Goal: Task Accomplishment & Management: Manage account settings

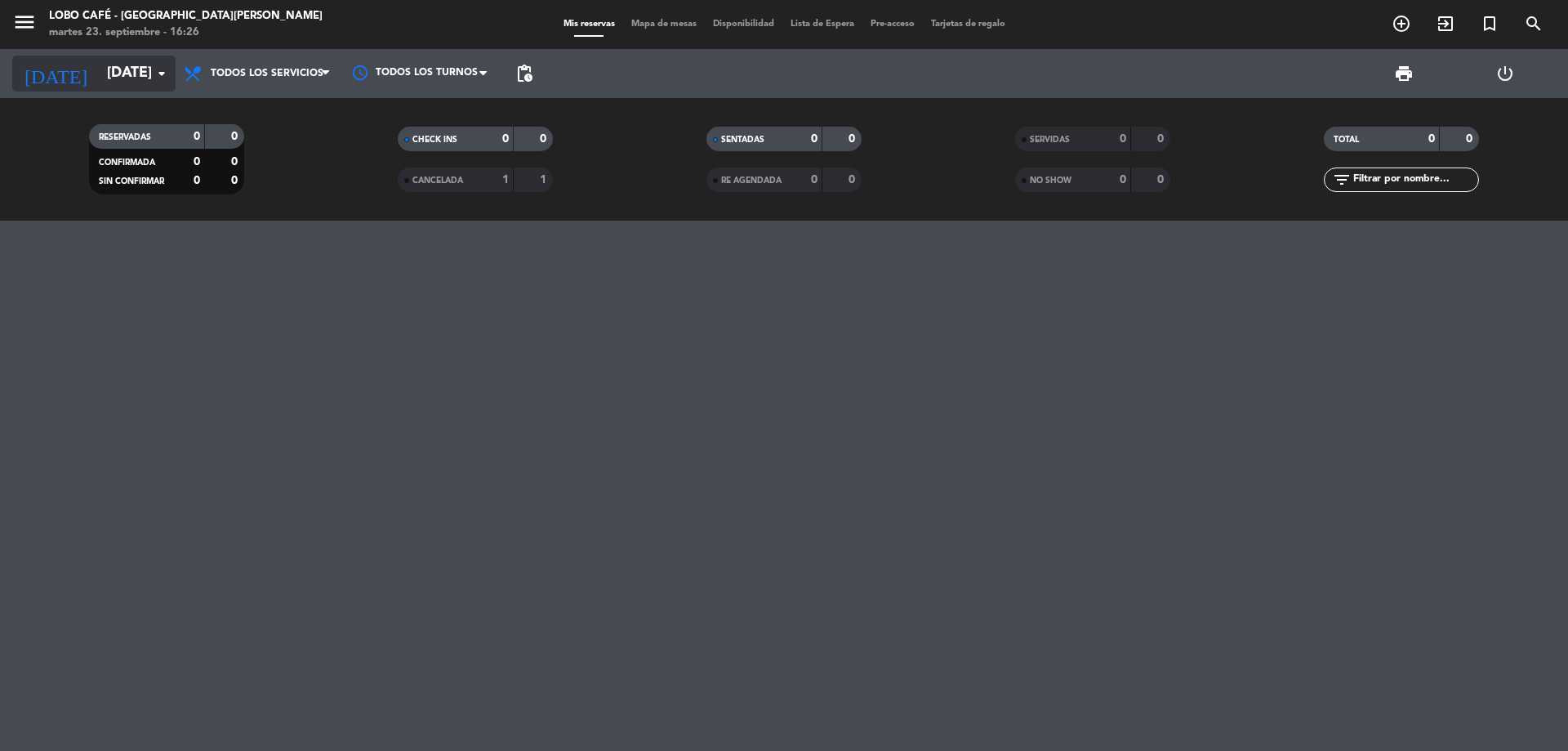
click at [107, 76] on input "[DATE]" at bounding box center [193, 74] width 190 height 33
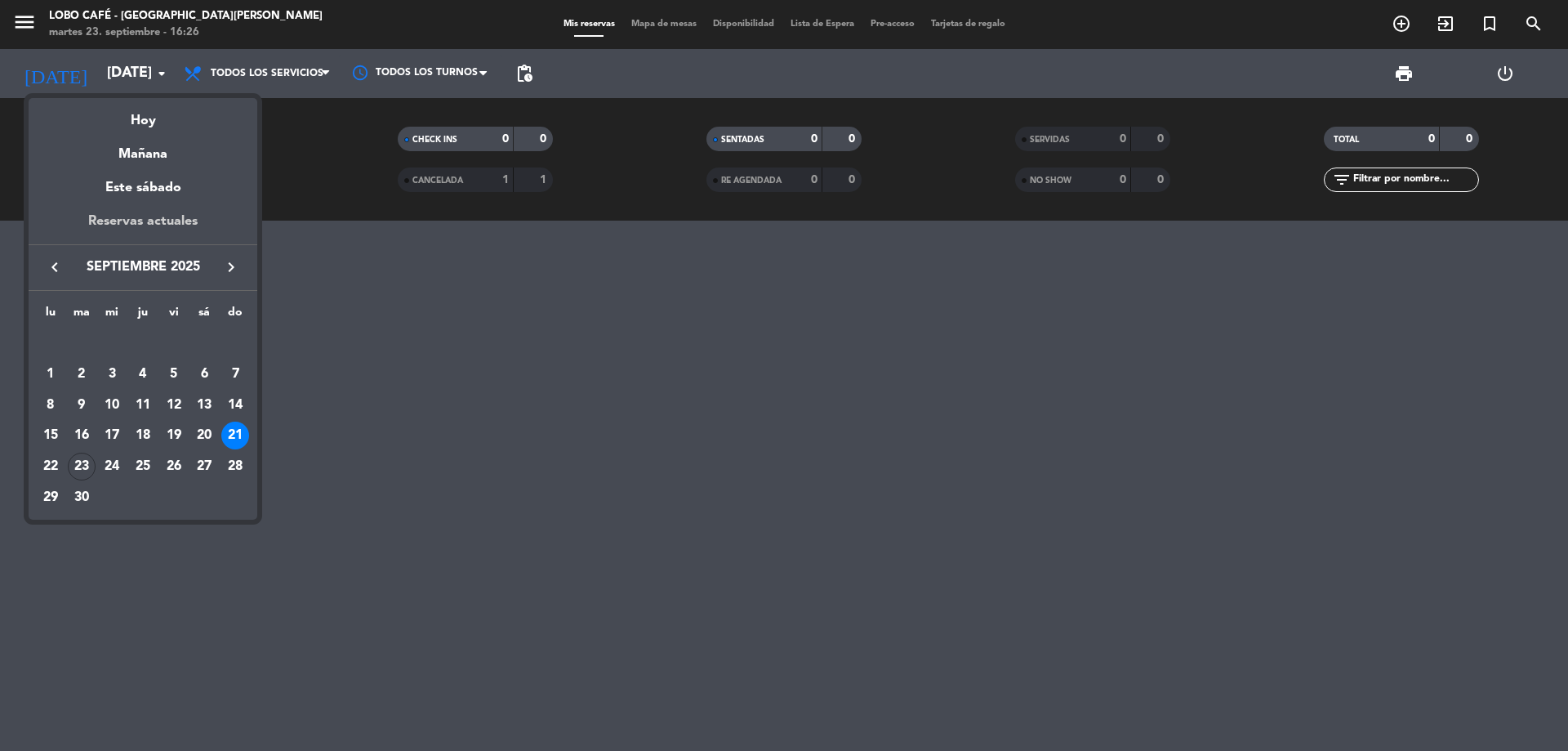
click at [152, 220] on div "Reservas actuales" at bounding box center [142, 227] width 229 height 34
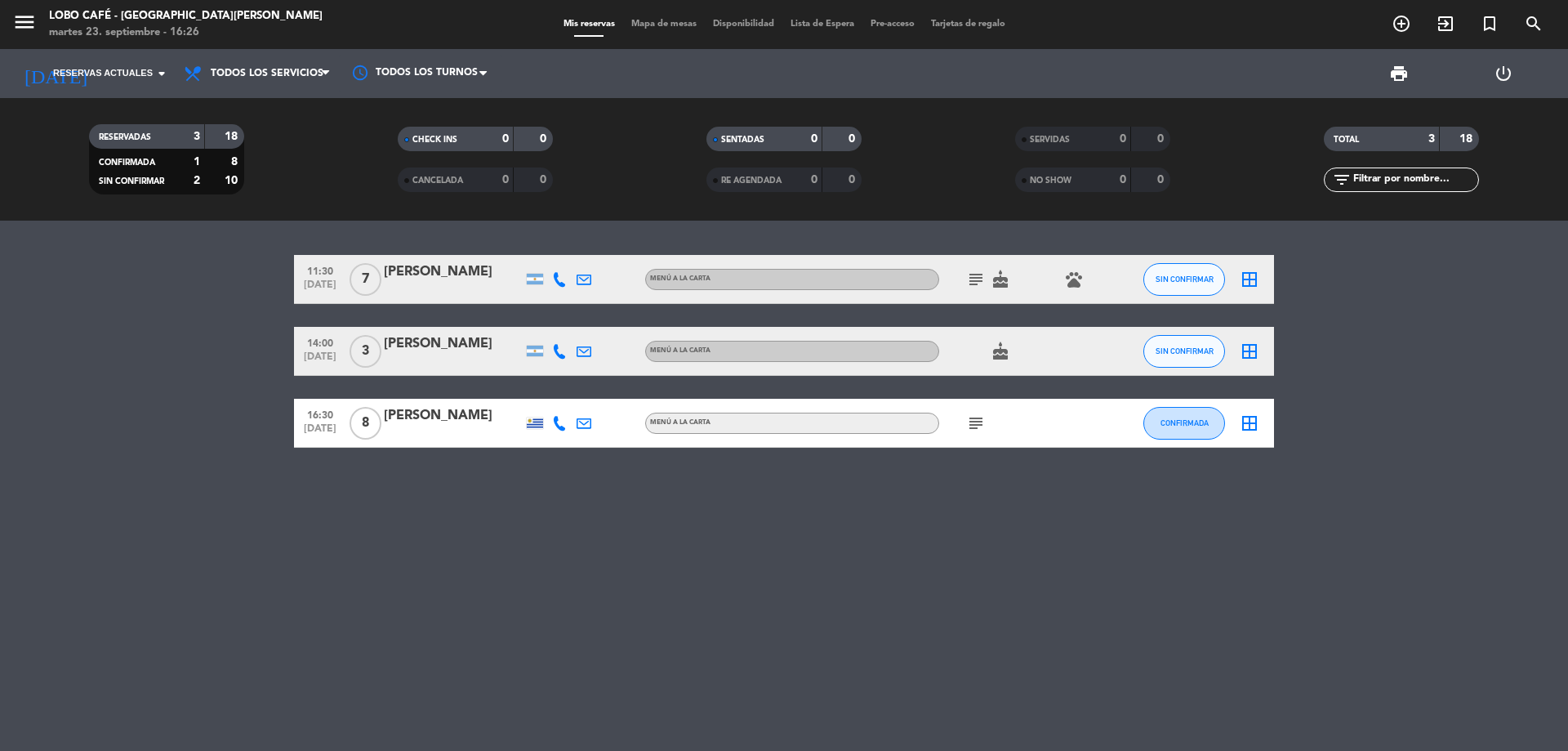
click at [972, 280] on icon "subject" at bounding box center [976, 279] width 20 height 20
click at [943, 232] on div "11:30 [DATE] 7 [PERSON_NAME] MENÚ A LA CARTA subject Festejo de cumpleaños cake…" at bounding box center [784, 486] width 1568 height 530
click at [1003, 279] on icon "cake" at bounding box center [1000, 279] width 20 height 20
click at [1003, 217] on div "RESERVADAS 3 18 CONFIRMADA 1 8 SIN CONFIRMAR 2 10 CHECK INS 0 0 CANCELADA 0 0 S…" at bounding box center [784, 159] width 1568 height 123
click at [1077, 284] on icon "pets" at bounding box center [1074, 279] width 20 height 20
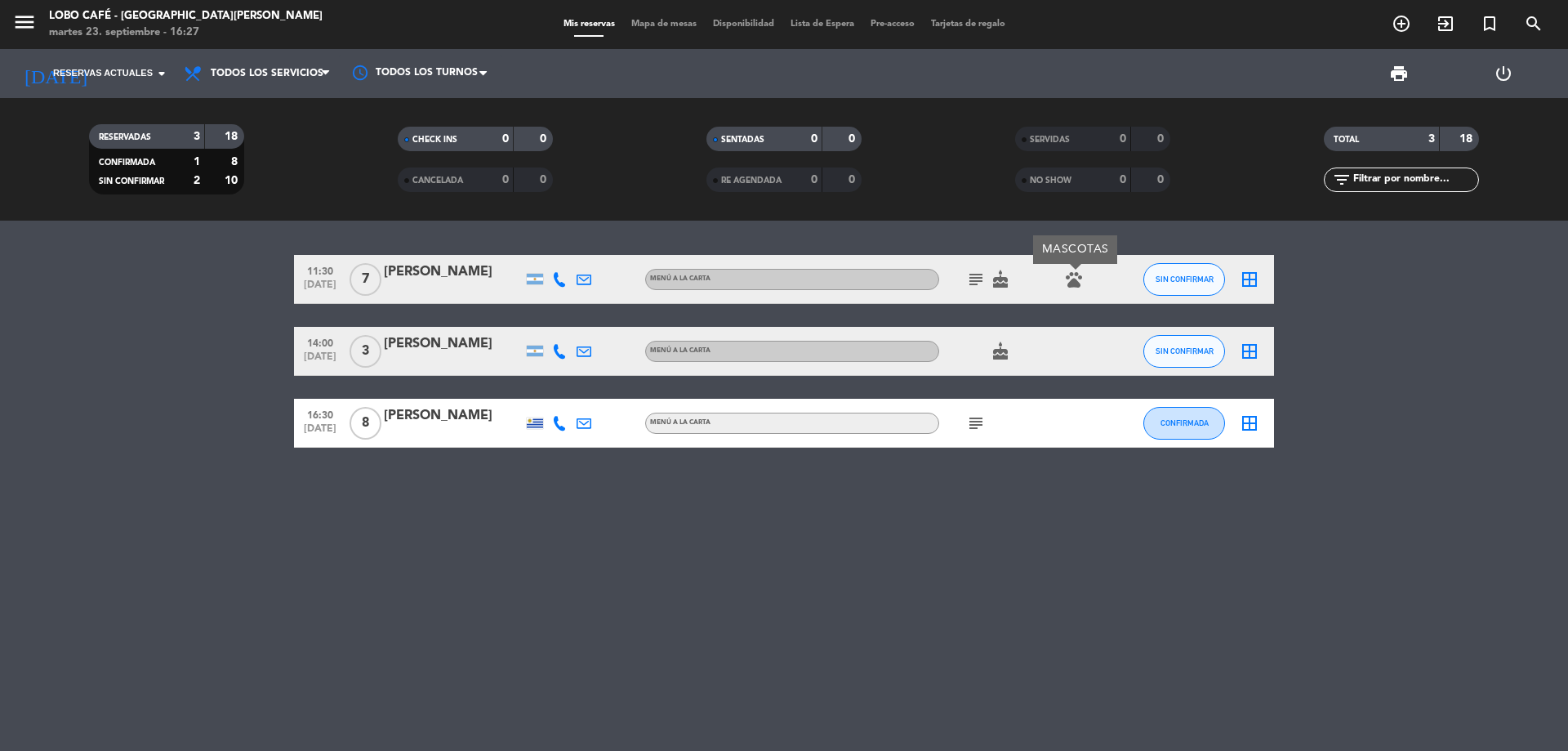
click at [955, 209] on div "RESERVADAS 3 18 CONFIRMADA 1 8 SIN CONFIRMAR 2 10 CHECK INS 0 0 CANCELADA 0 0 S…" at bounding box center [784, 159] width 1568 height 123
click at [1254, 285] on icon "border_all" at bounding box center [1249, 279] width 20 height 20
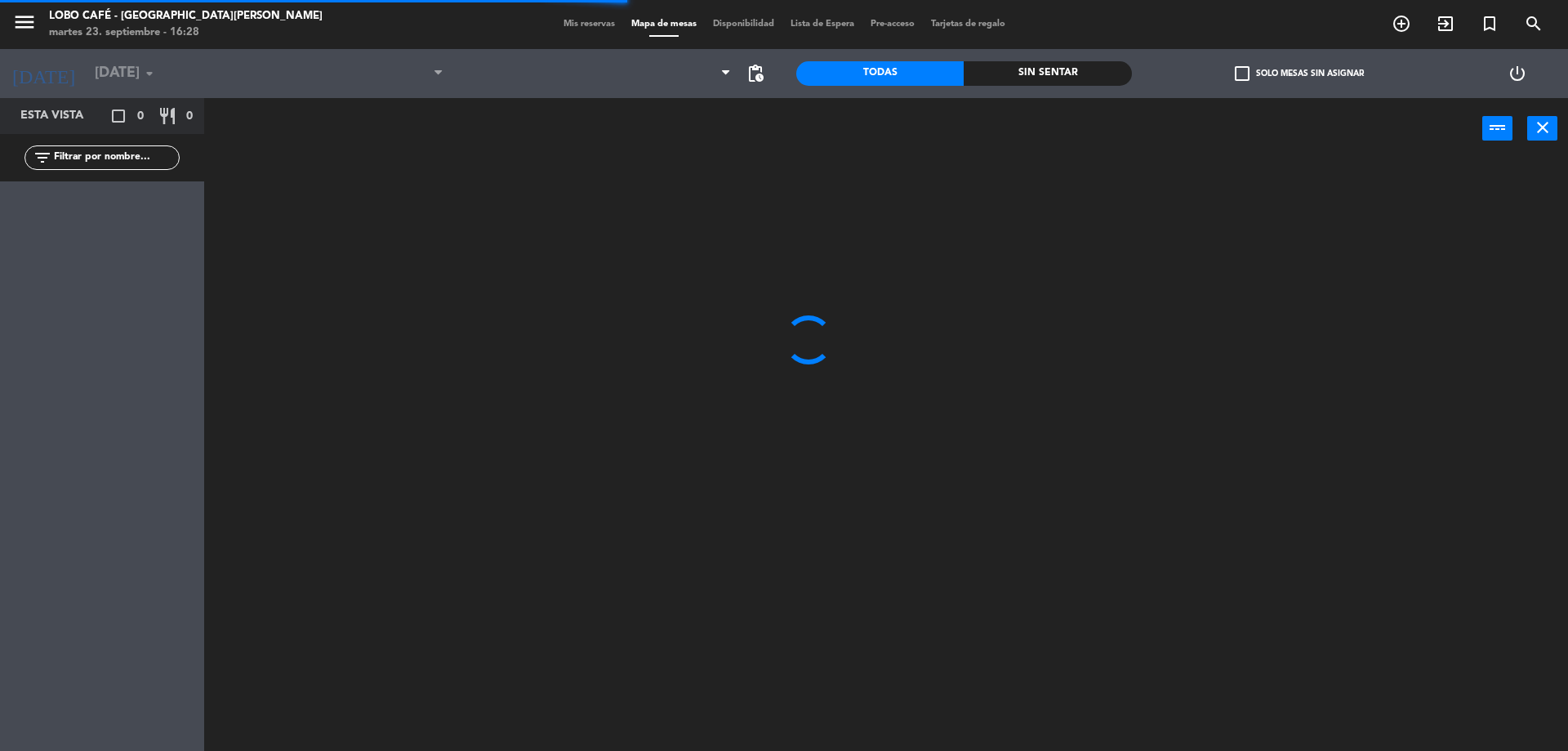
type input "[DATE]"
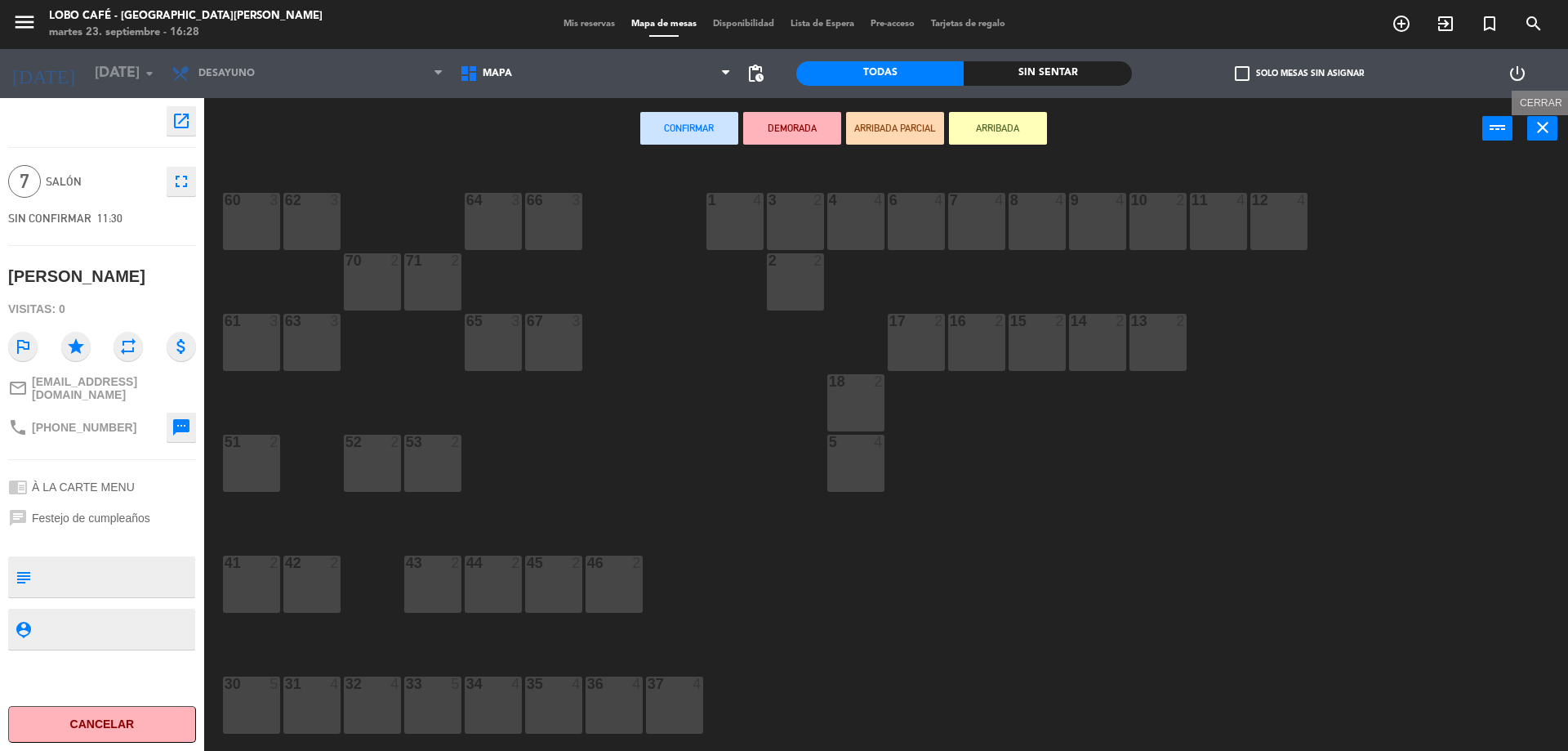
click at [1551, 127] on icon "close" at bounding box center [1543, 127] width 20 height 20
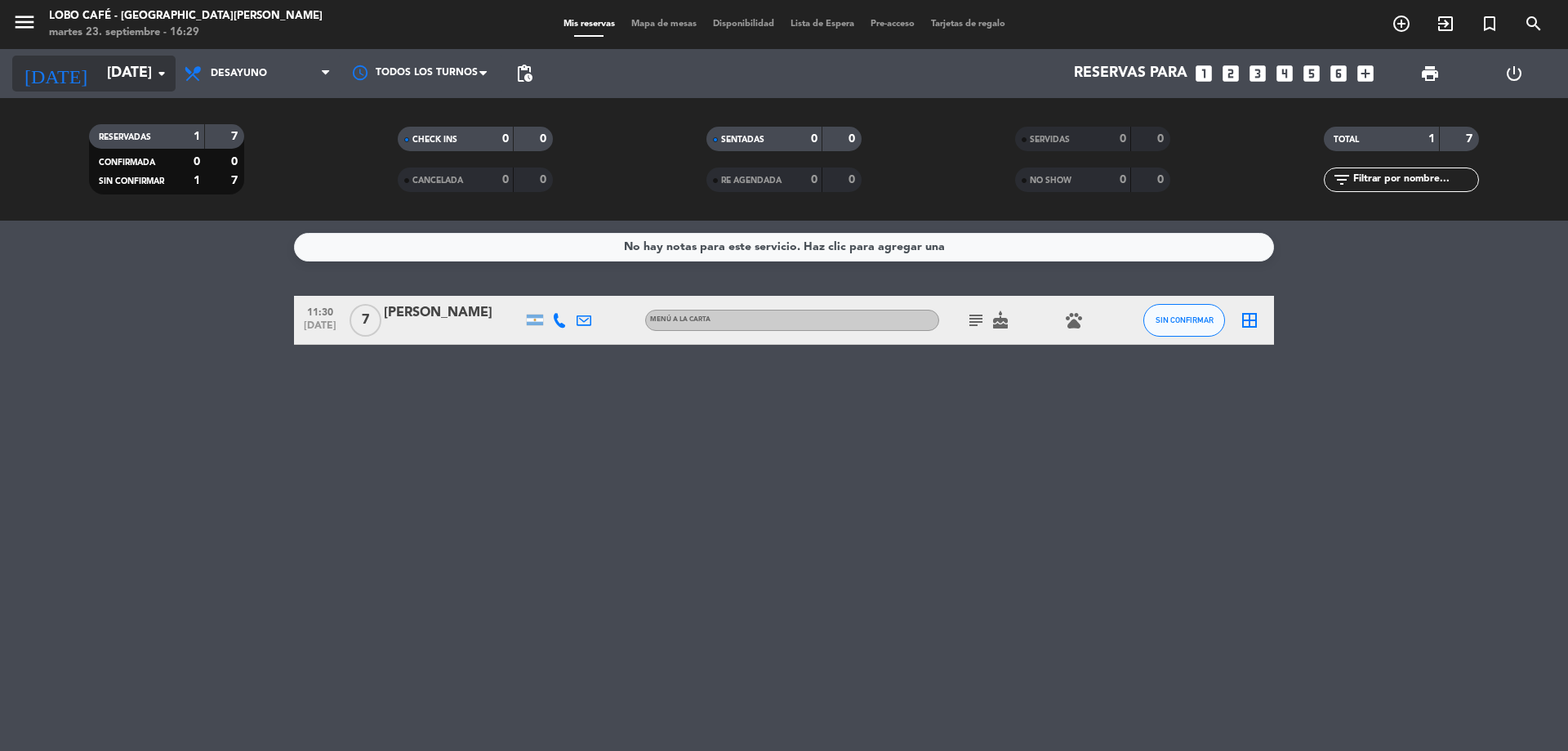
click at [110, 80] on input "[DATE]" at bounding box center [193, 74] width 190 height 33
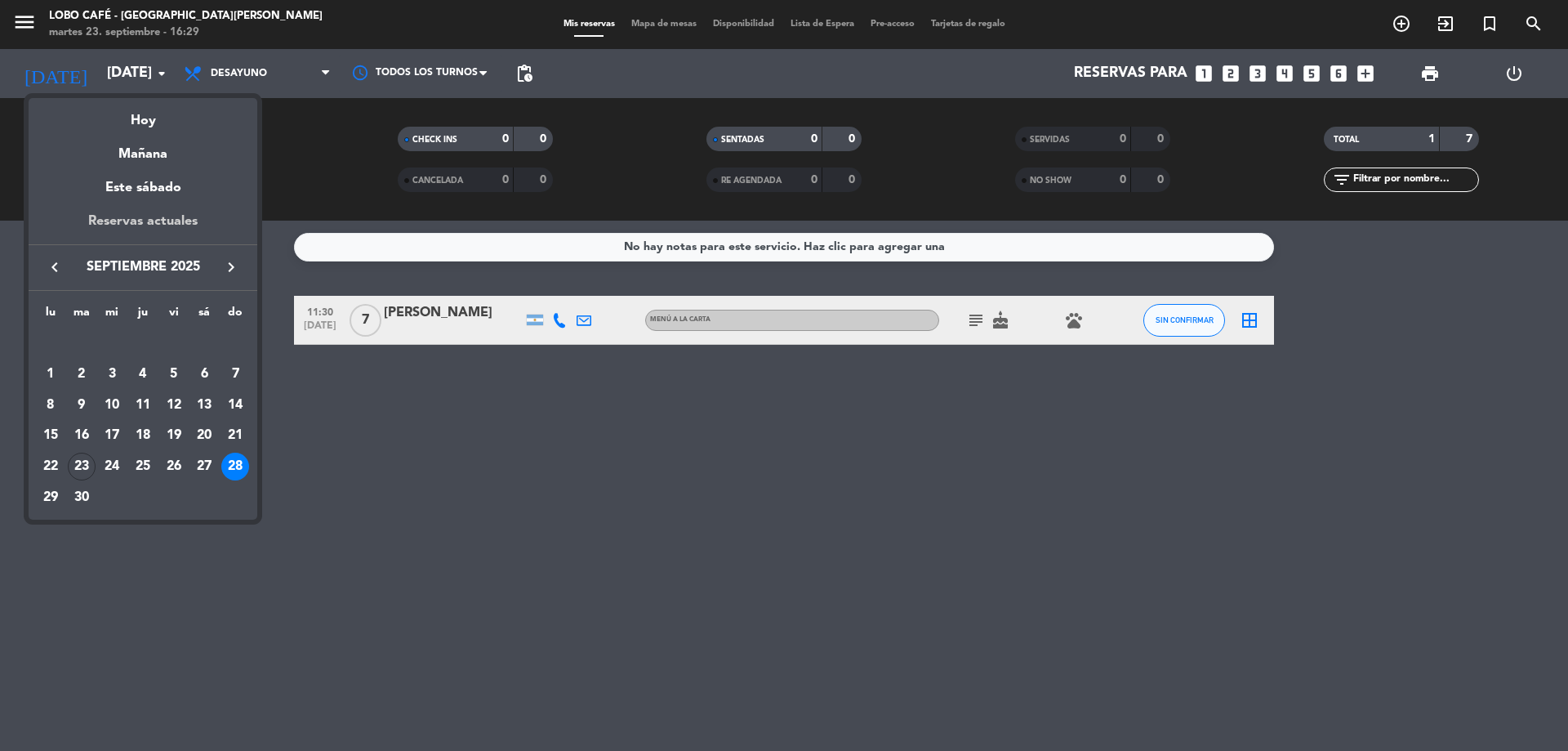
click at [128, 217] on div "Reservas actuales" at bounding box center [142, 227] width 229 height 34
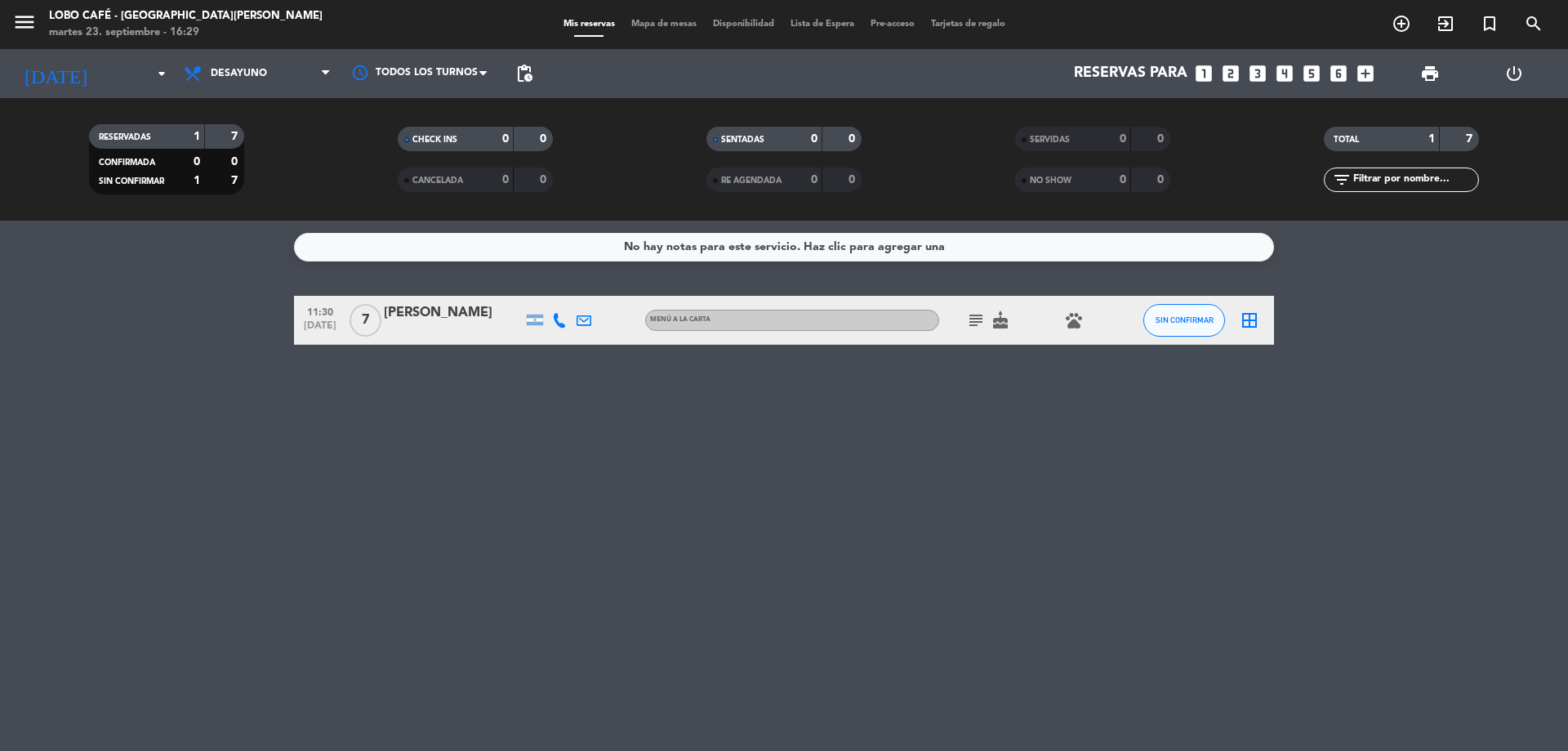
click at [128, 217] on div "RESERVADAS 1 7 CONFIRMADA 0 0 SIN CONFIRMAR 1 7 CHECK INS 0 0 CANCELADA 0 0 SEN…" at bounding box center [784, 159] width 1568 height 123
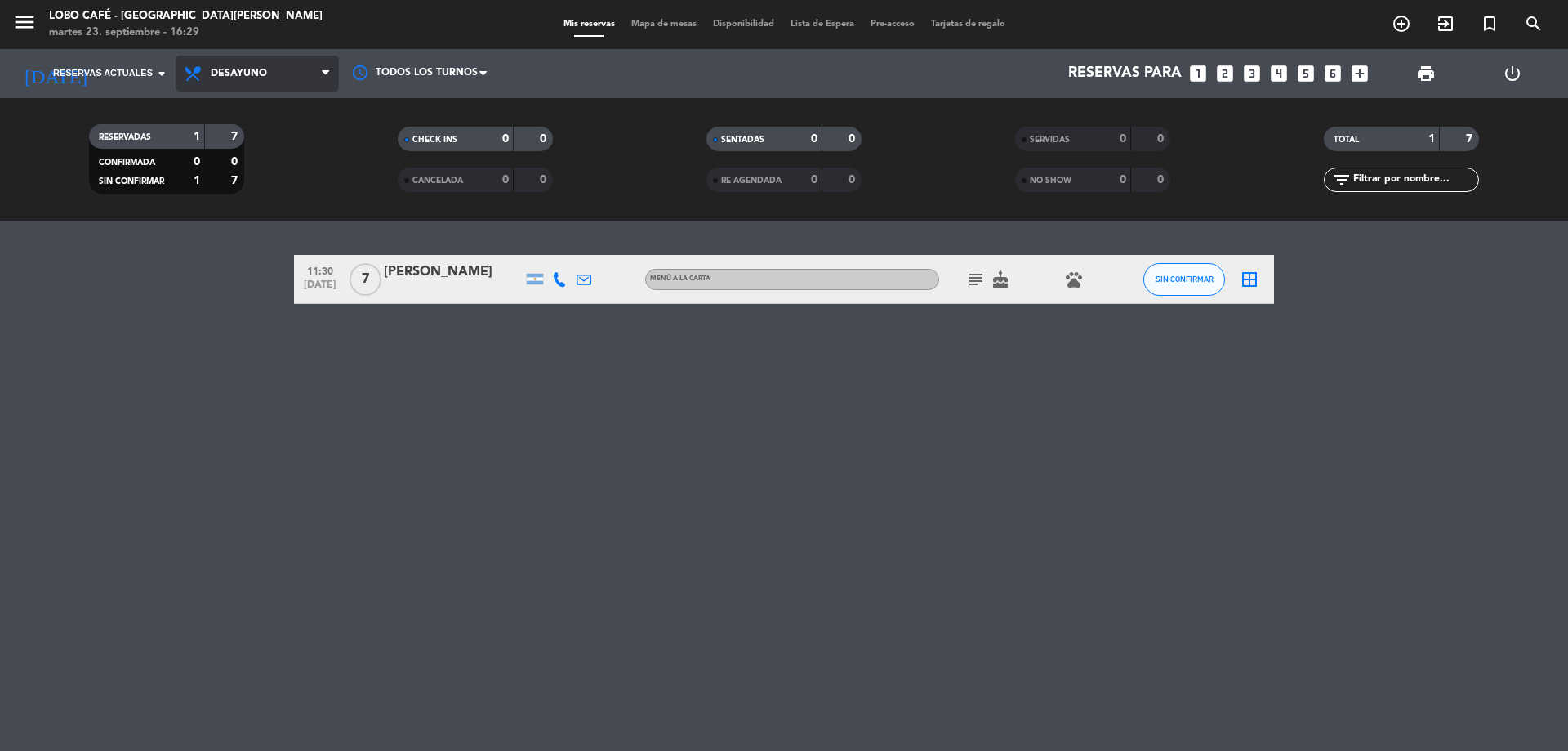
click at [287, 80] on span "Desayuno" at bounding box center [256, 74] width 163 height 36
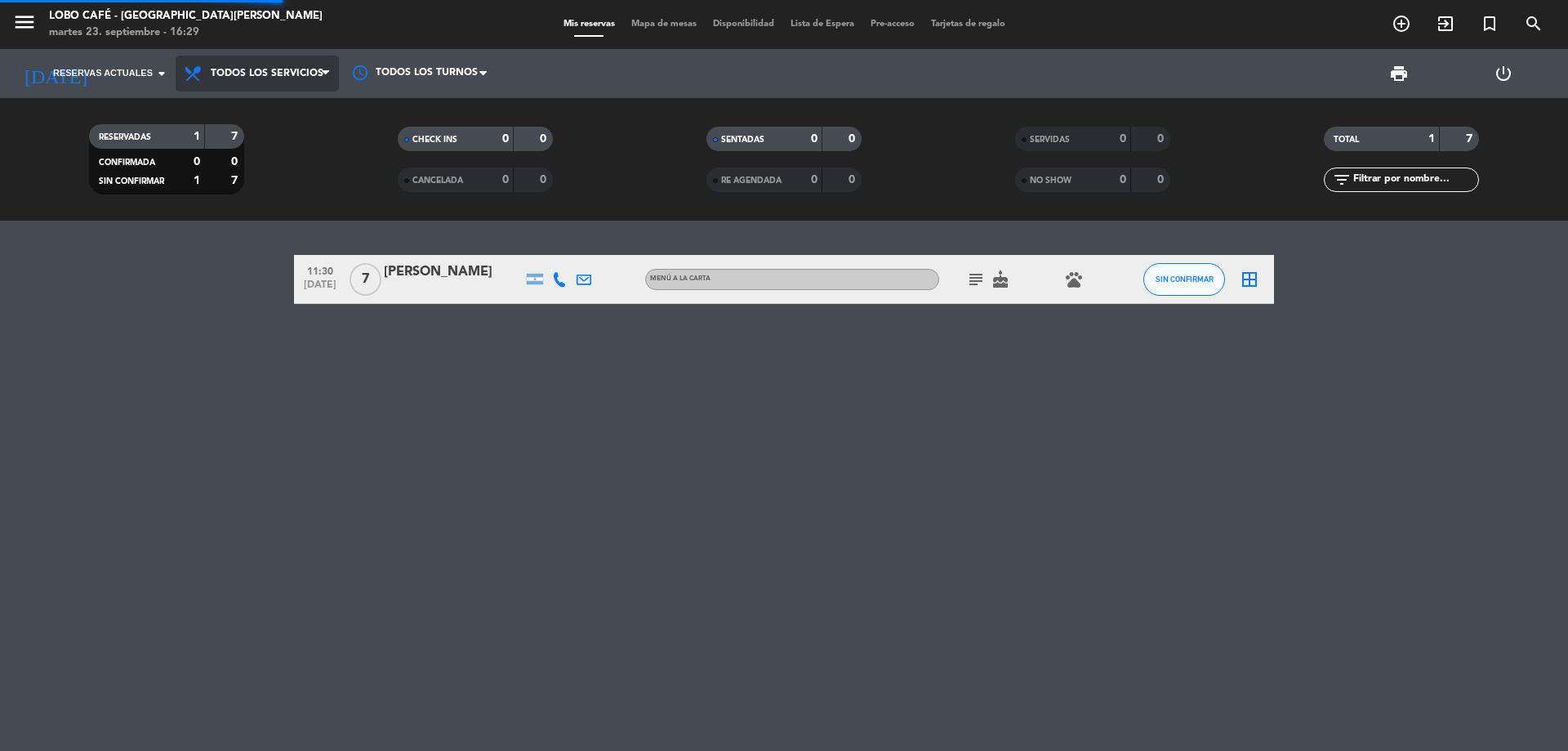
click at [284, 108] on div "menu Lobo Café - Puerto [PERSON_NAME] [DATE] 23. septiembre - 16:29 Mis reserva…" at bounding box center [784, 110] width 1568 height 221
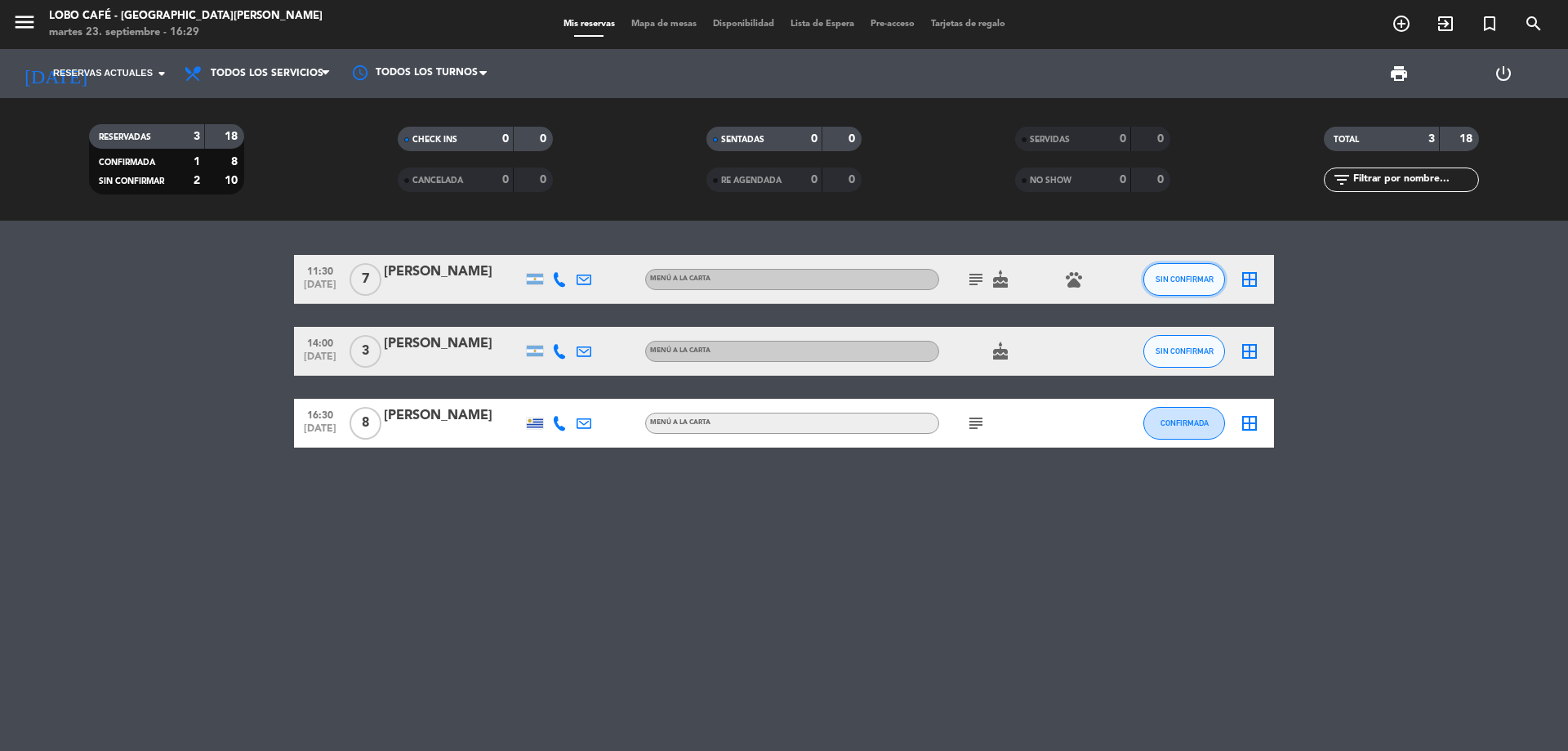
click at [1205, 285] on button "SIN CONFIRMAR" at bounding box center [1184, 279] width 82 height 33
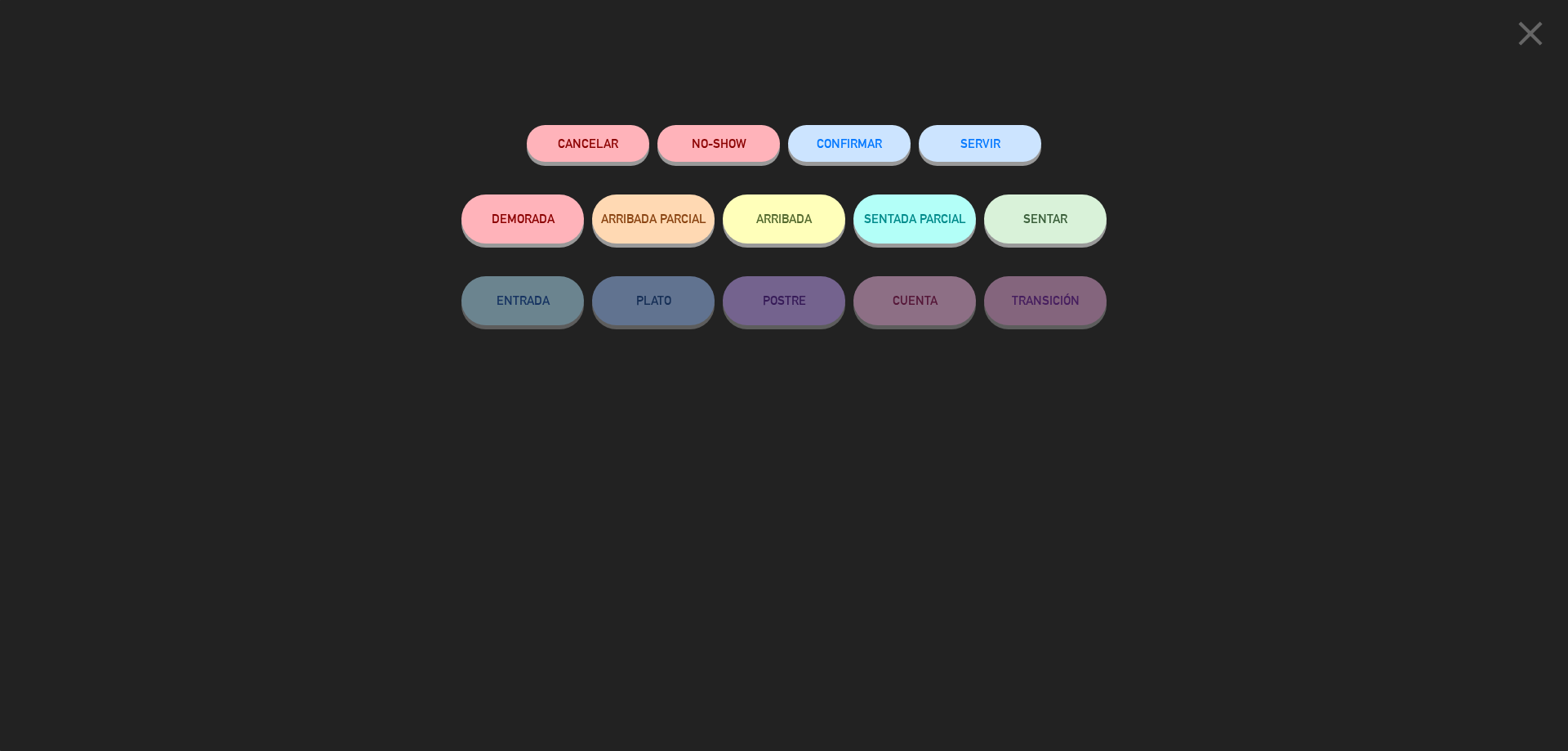
click at [879, 145] on span "CONFIRMAR" at bounding box center [849, 143] width 65 height 14
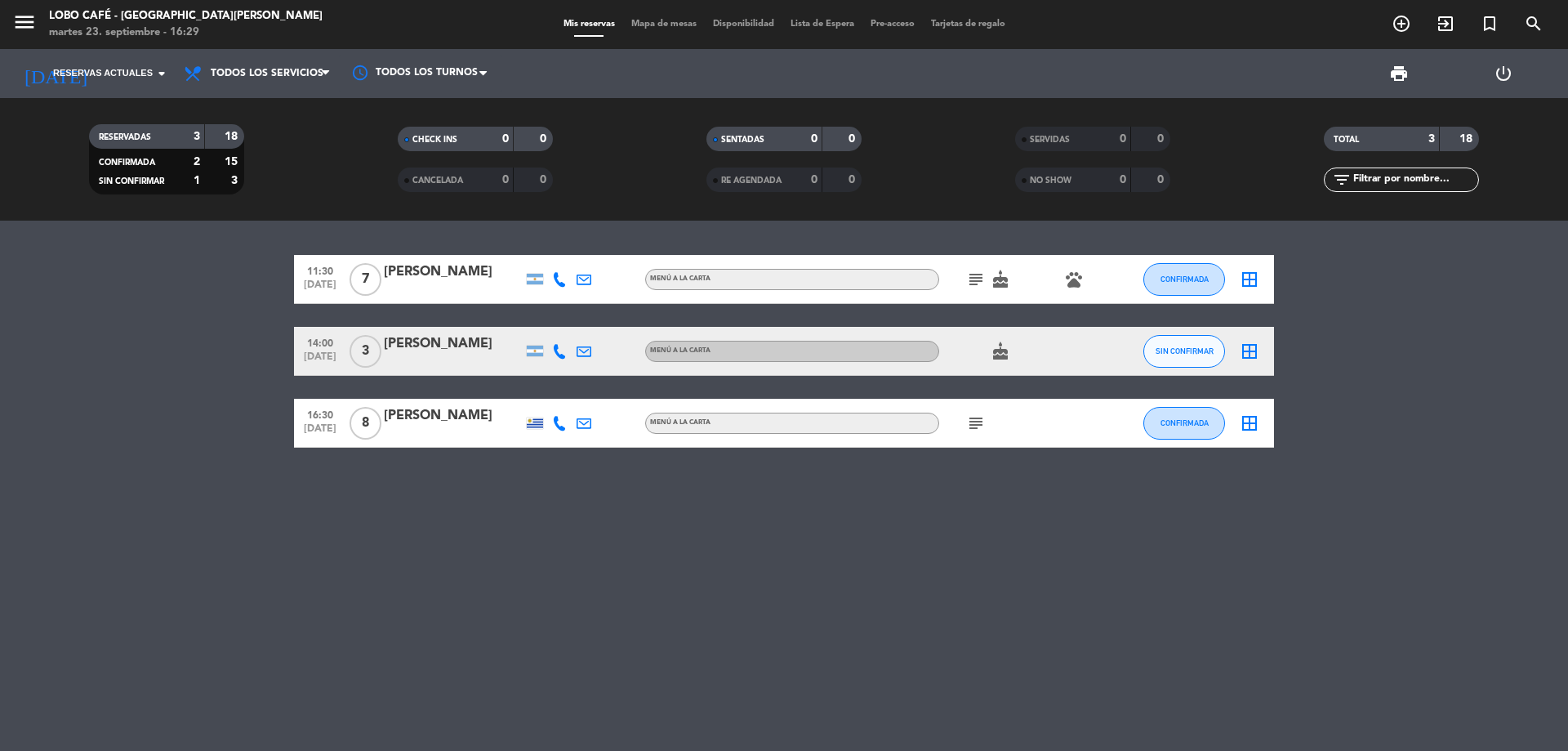
click at [998, 354] on icon "cake" at bounding box center [1000, 351] width 20 height 20
click at [1064, 371] on div "cake" at bounding box center [1013, 350] width 147 height 48
click at [996, 351] on icon "cake" at bounding box center [1000, 351] width 20 height 20
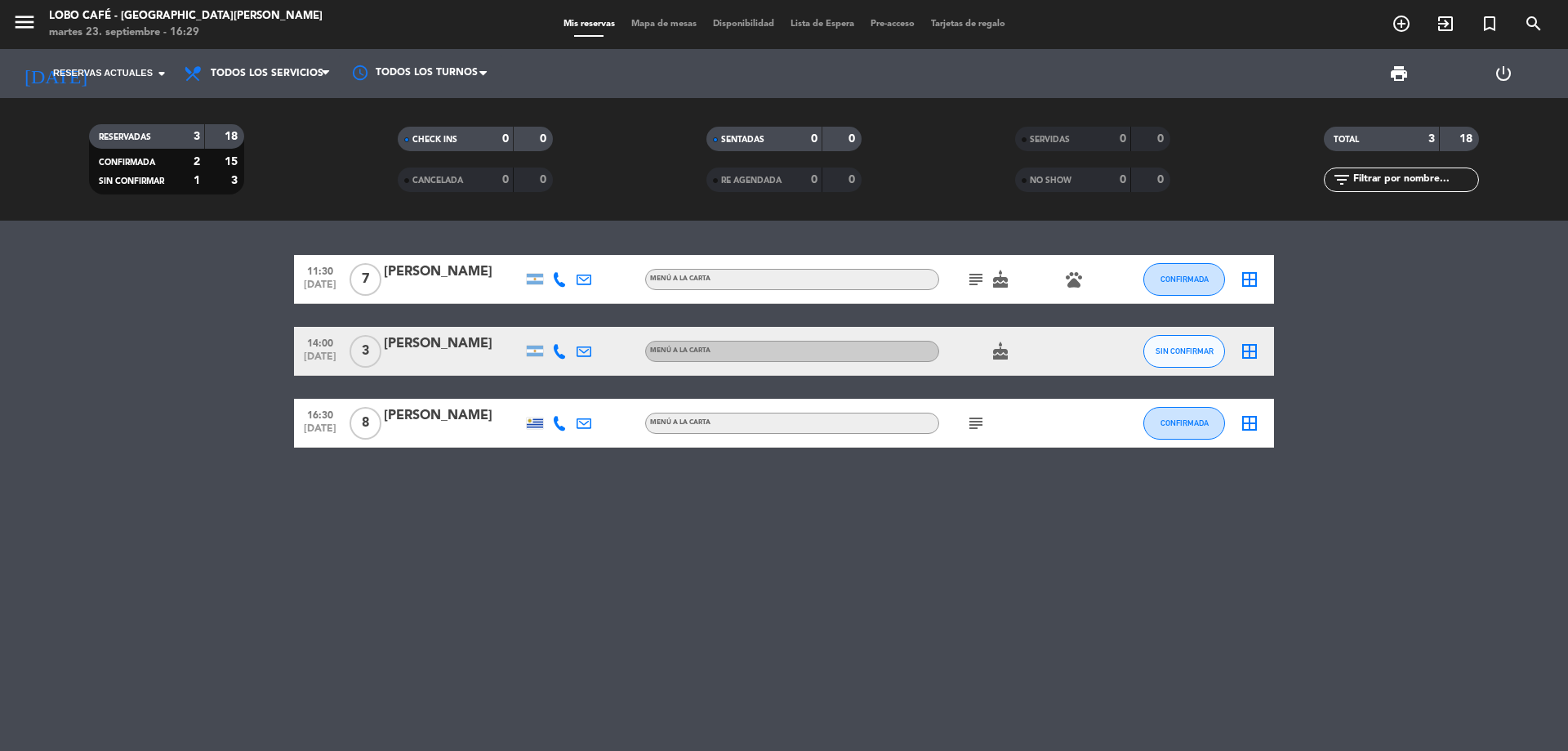
click at [1028, 359] on div "cake" at bounding box center [1013, 350] width 147 height 48
click at [995, 357] on icon "cake" at bounding box center [1000, 351] width 20 height 20
click at [961, 363] on div "cake CUMPLEAÑOS" at bounding box center [1013, 350] width 147 height 48
click at [1247, 346] on icon "border_all" at bounding box center [1249, 351] width 20 height 20
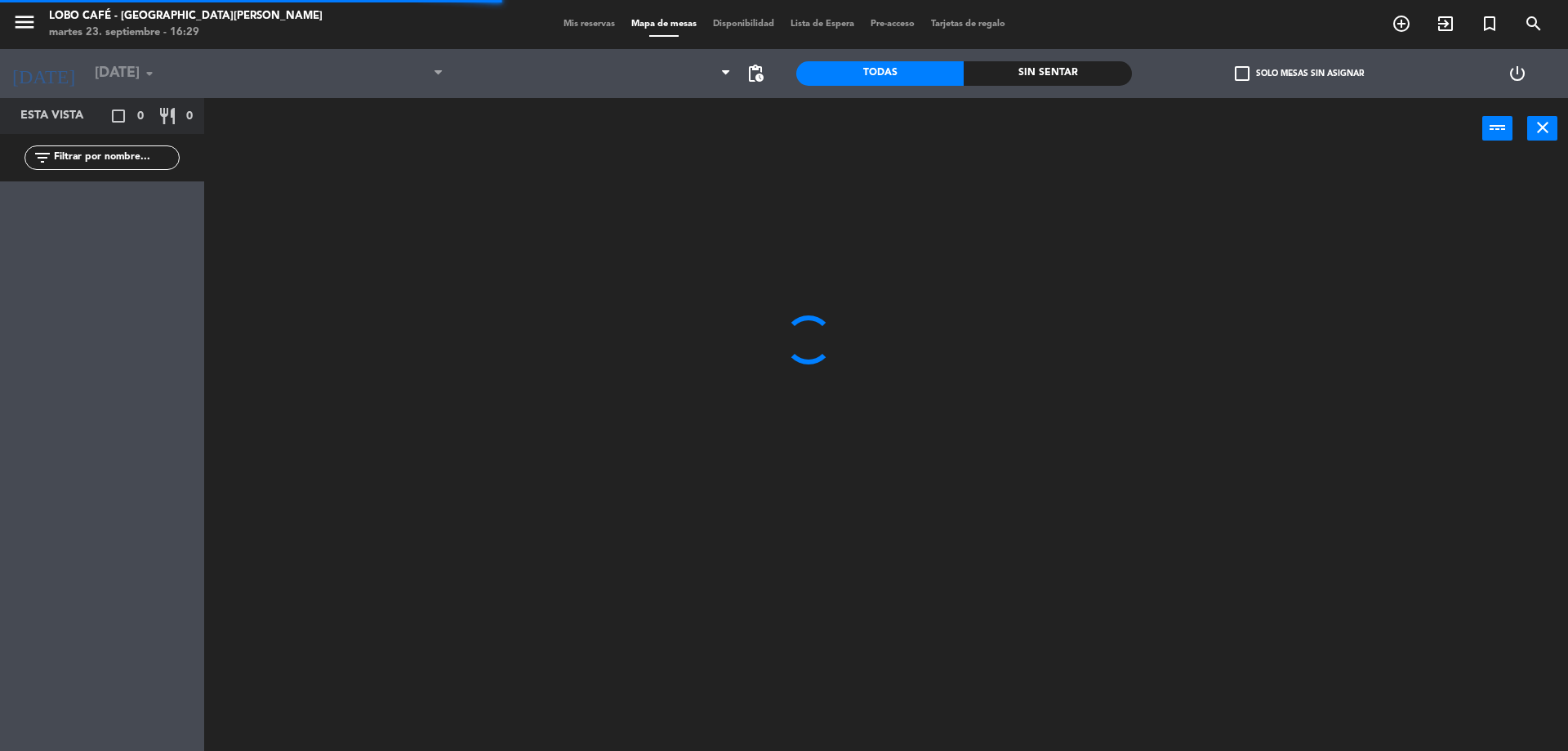
type input "[DATE]"
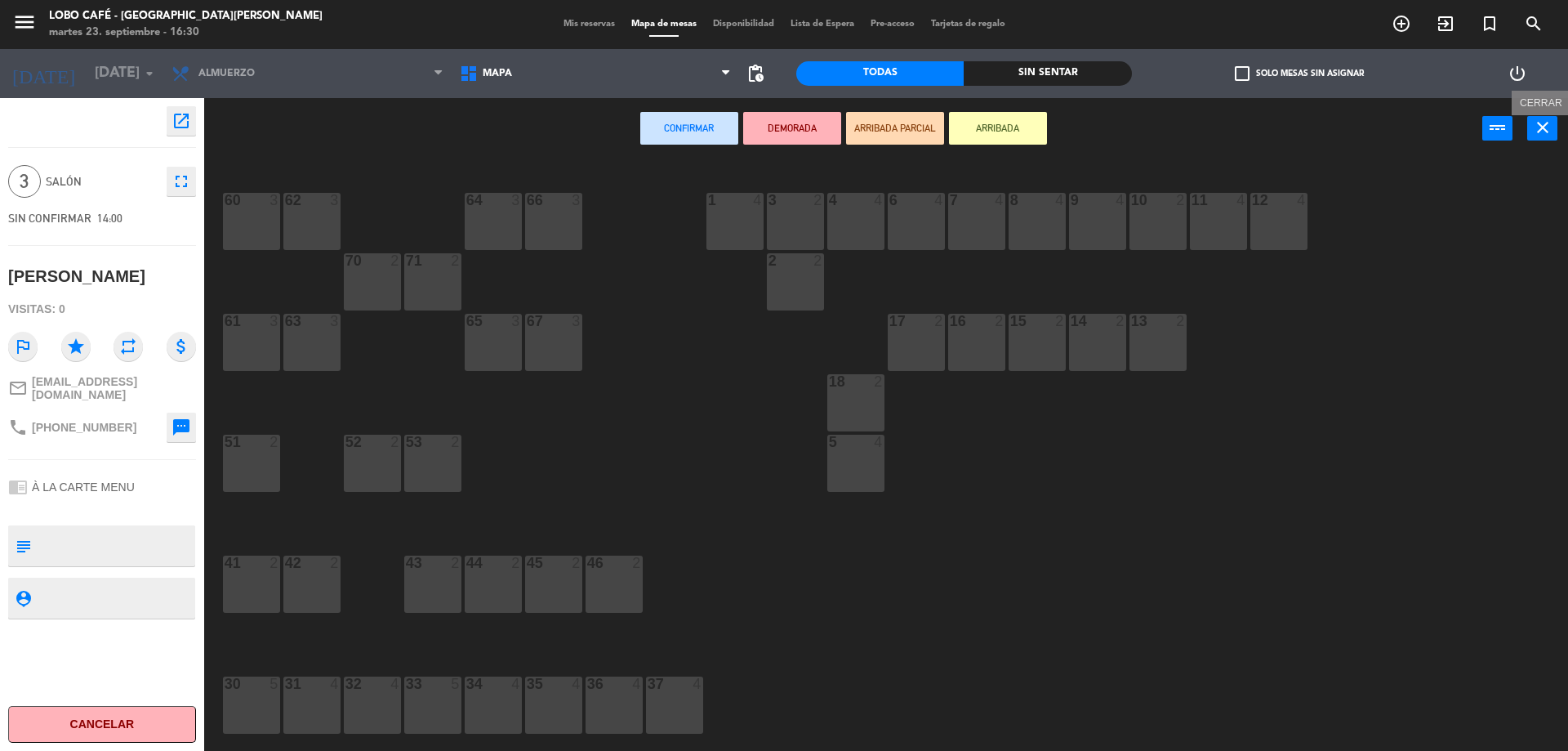
click at [1543, 131] on icon "close" at bounding box center [1543, 127] width 20 height 20
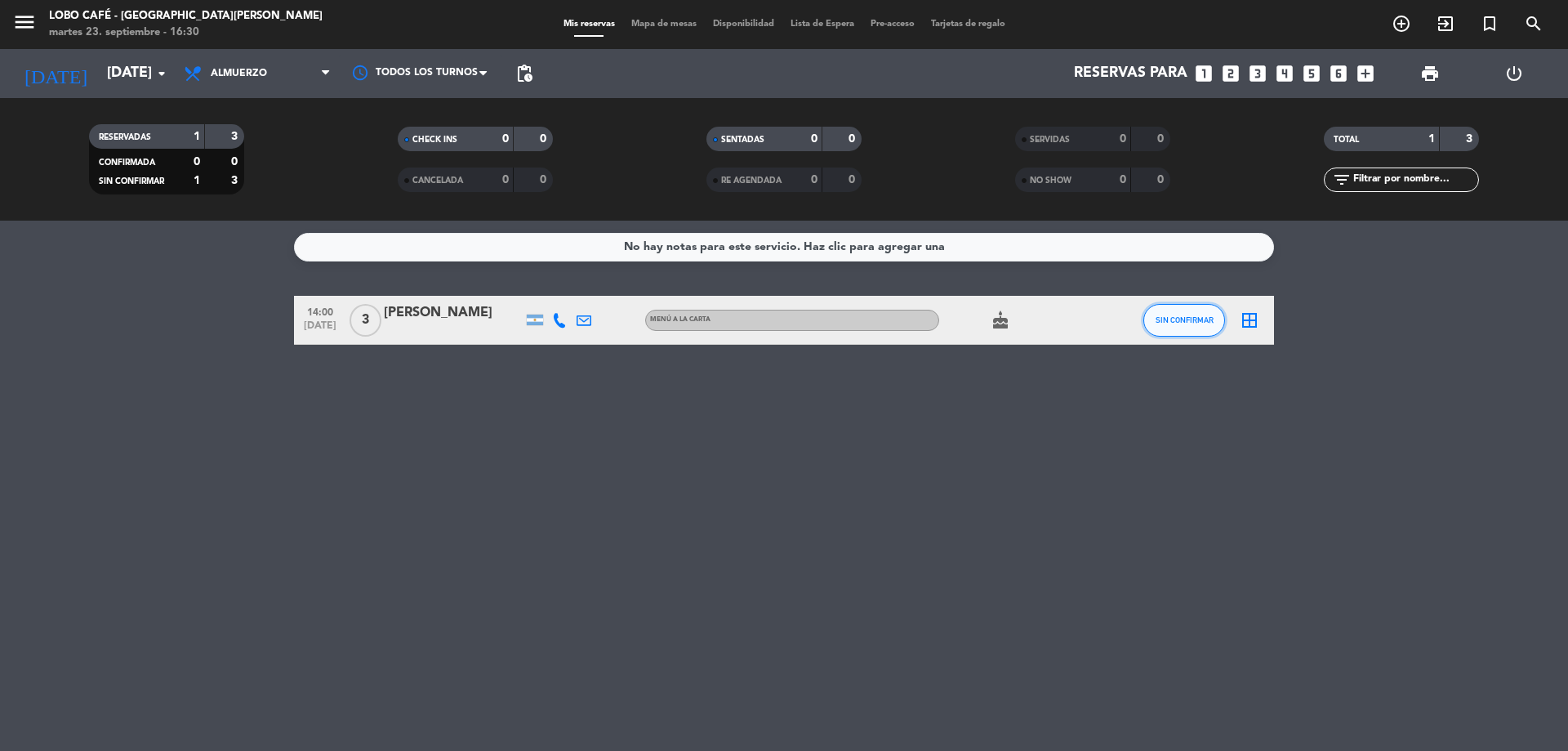
click at [1176, 314] on button "SIN CONFIRMAR" at bounding box center [1184, 320] width 82 height 33
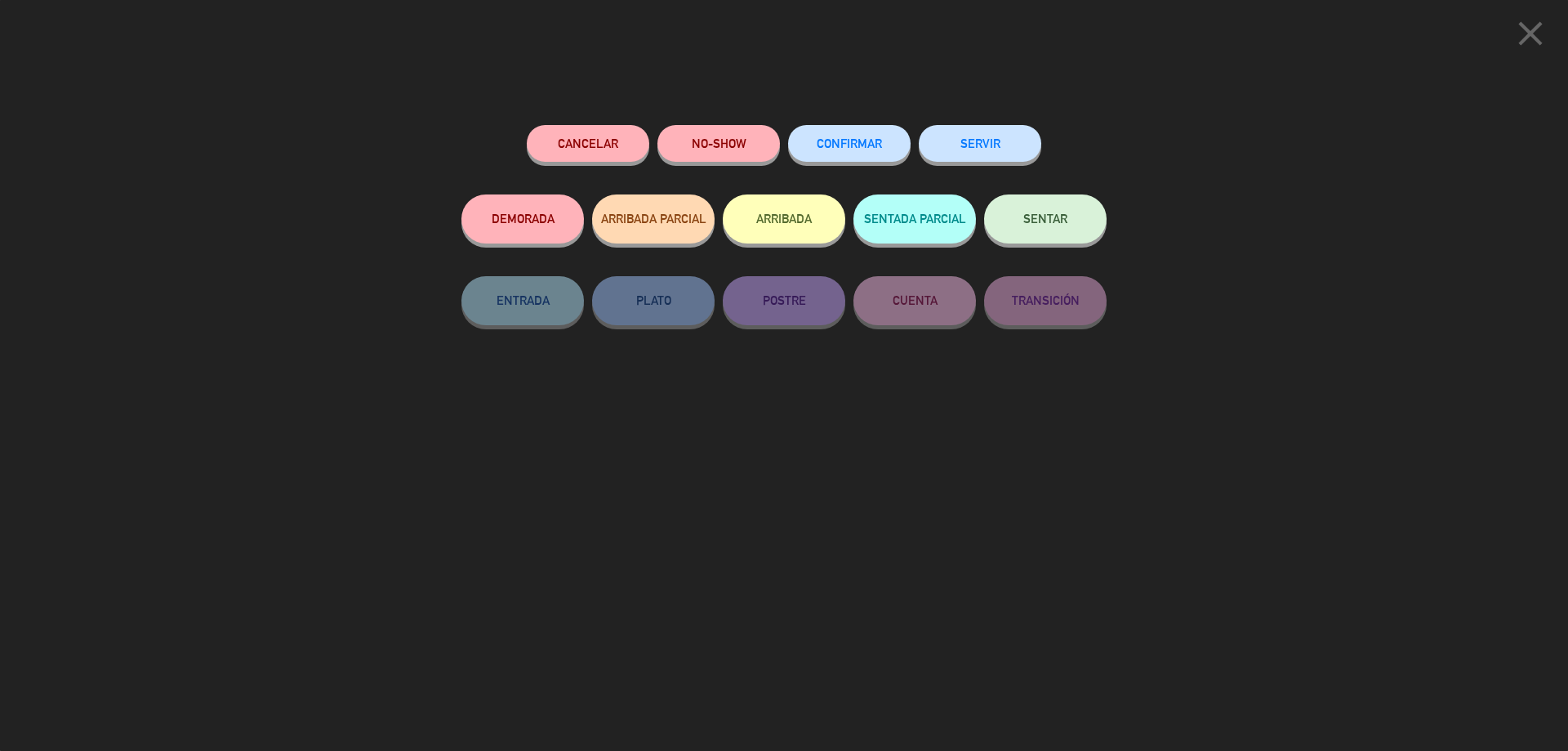
click at [850, 144] on span "CONFIRMAR" at bounding box center [849, 143] width 65 height 14
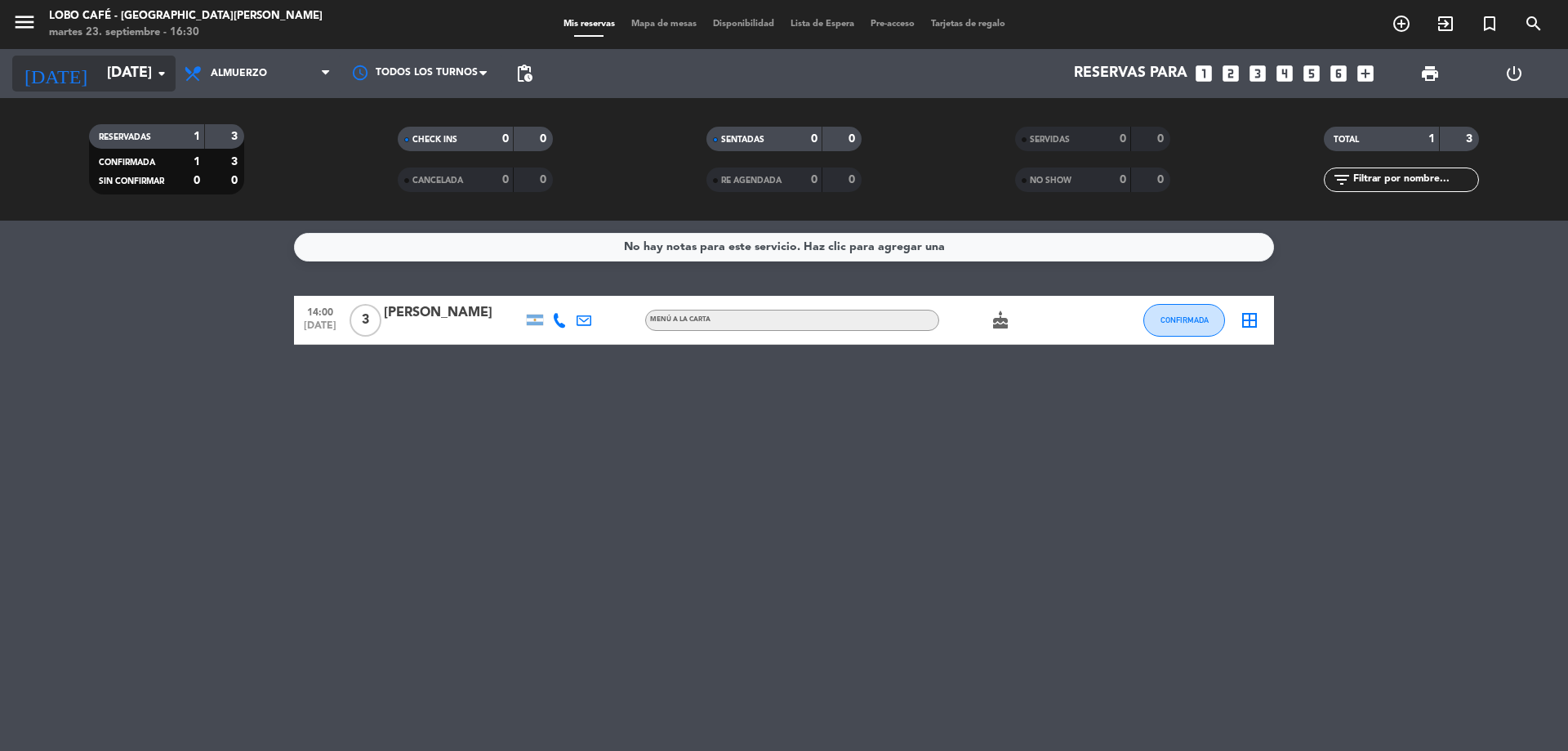
click at [99, 73] on input "[DATE]" at bounding box center [193, 74] width 190 height 33
click at [133, 89] on input "[DATE]" at bounding box center [193, 74] width 190 height 33
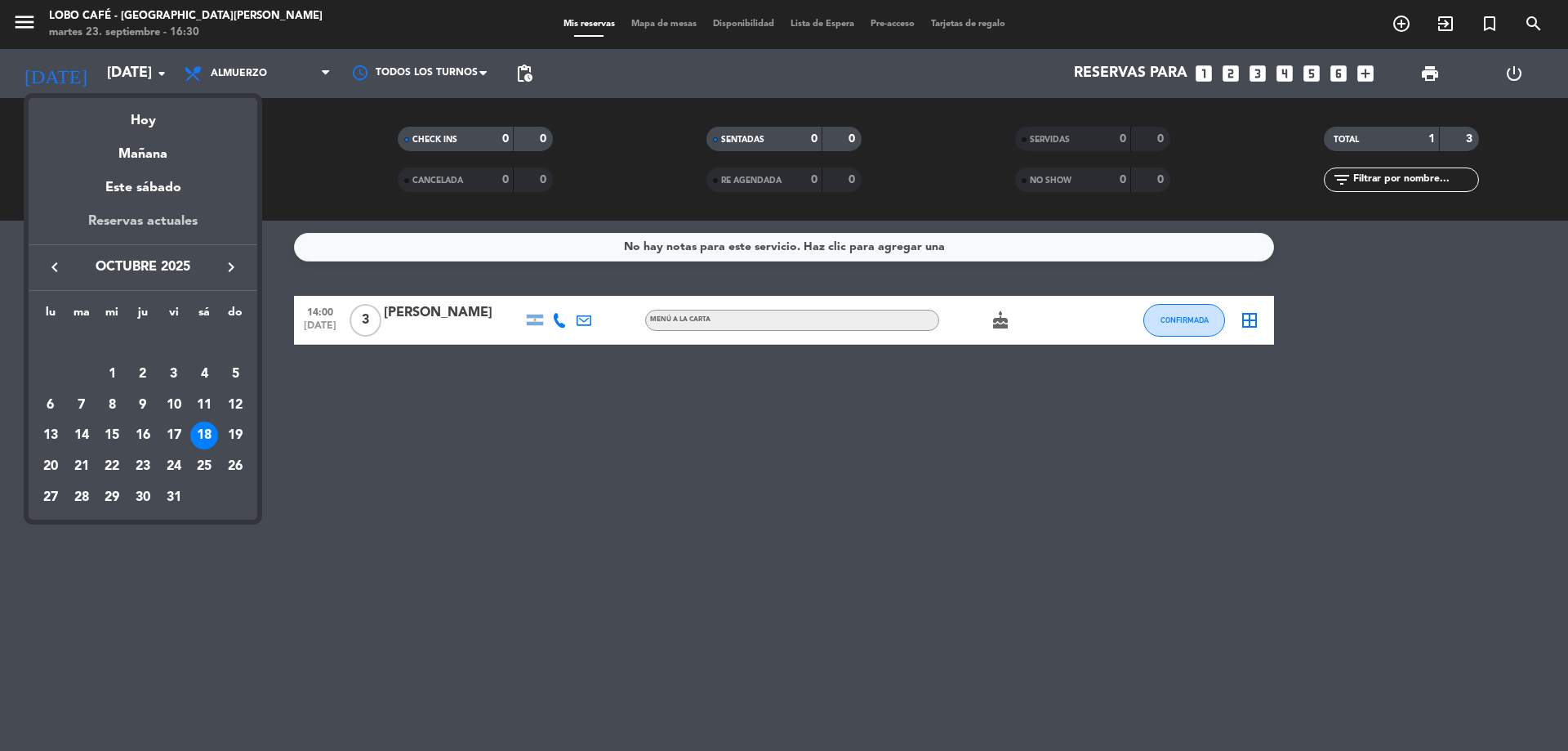
click at [157, 222] on div "Reservas actuales" at bounding box center [142, 227] width 229 height 34
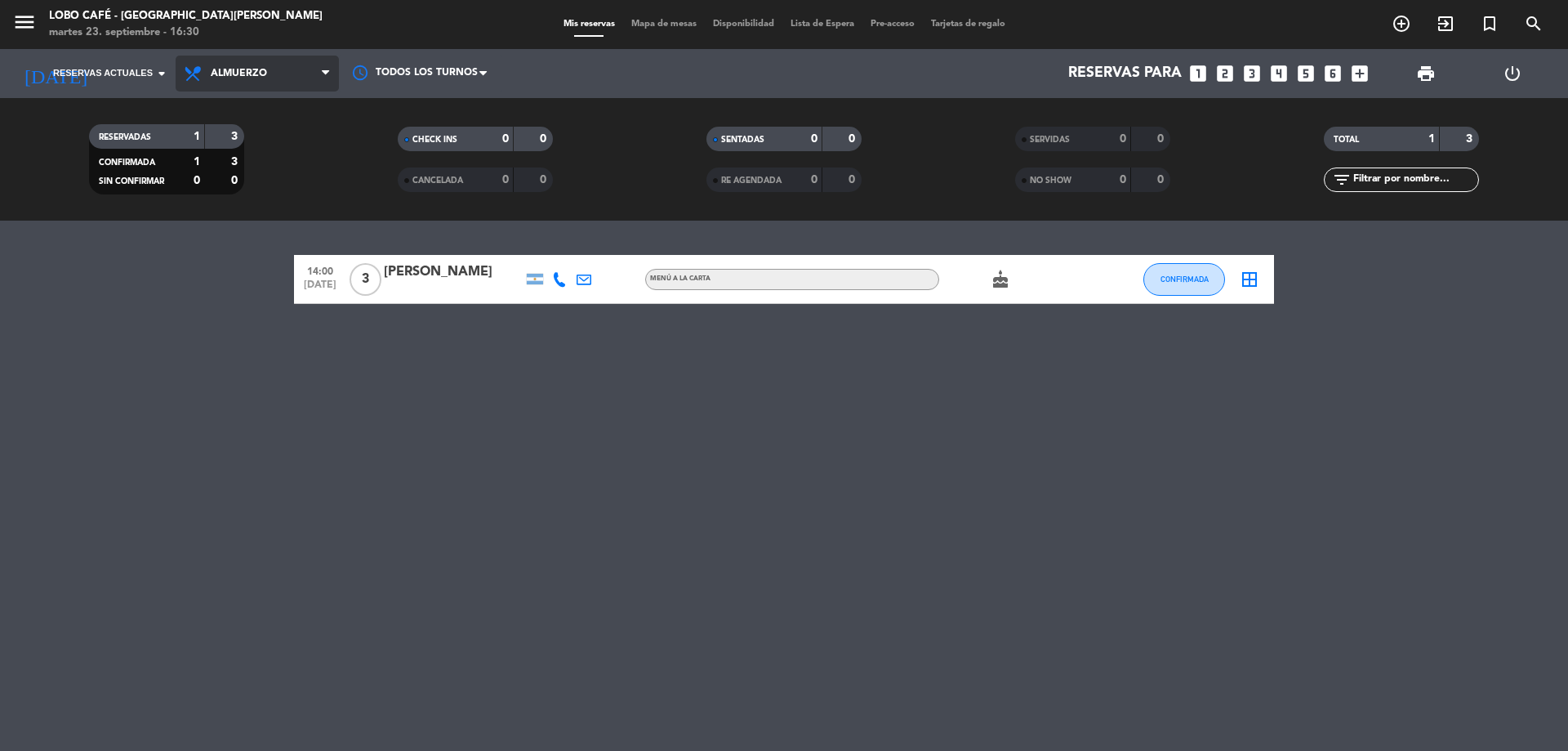
click at [256, 71] on span "Almuerzo" at bounding box center [239, 74] width 57 height 11
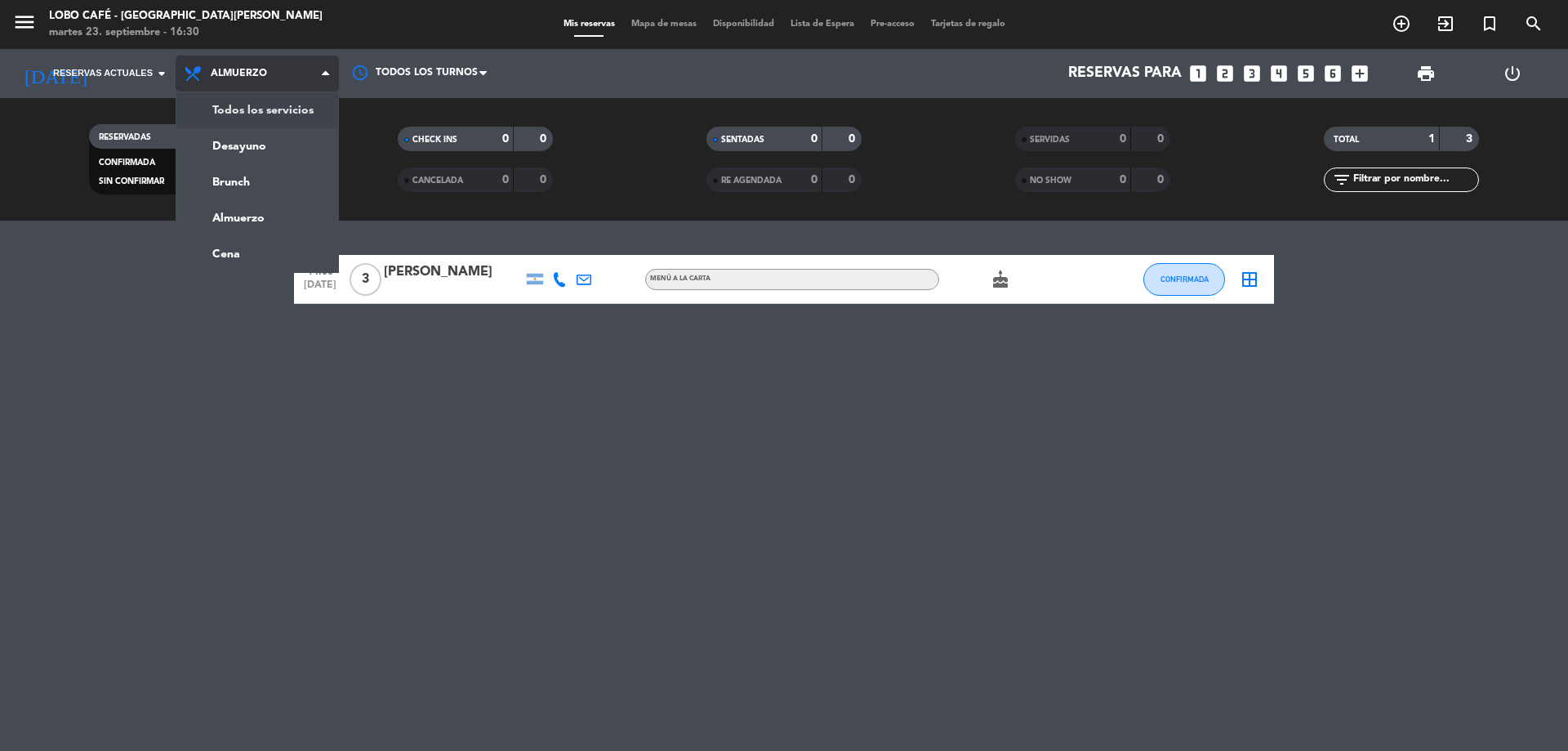
click at [292, 107] on div "menu Lobo Café - Puerto [PERSON_NAME] [DATE] 23. septiembre - 16:30 Mis reserva…" at bounding box center [784, 110] width 1568 height 221
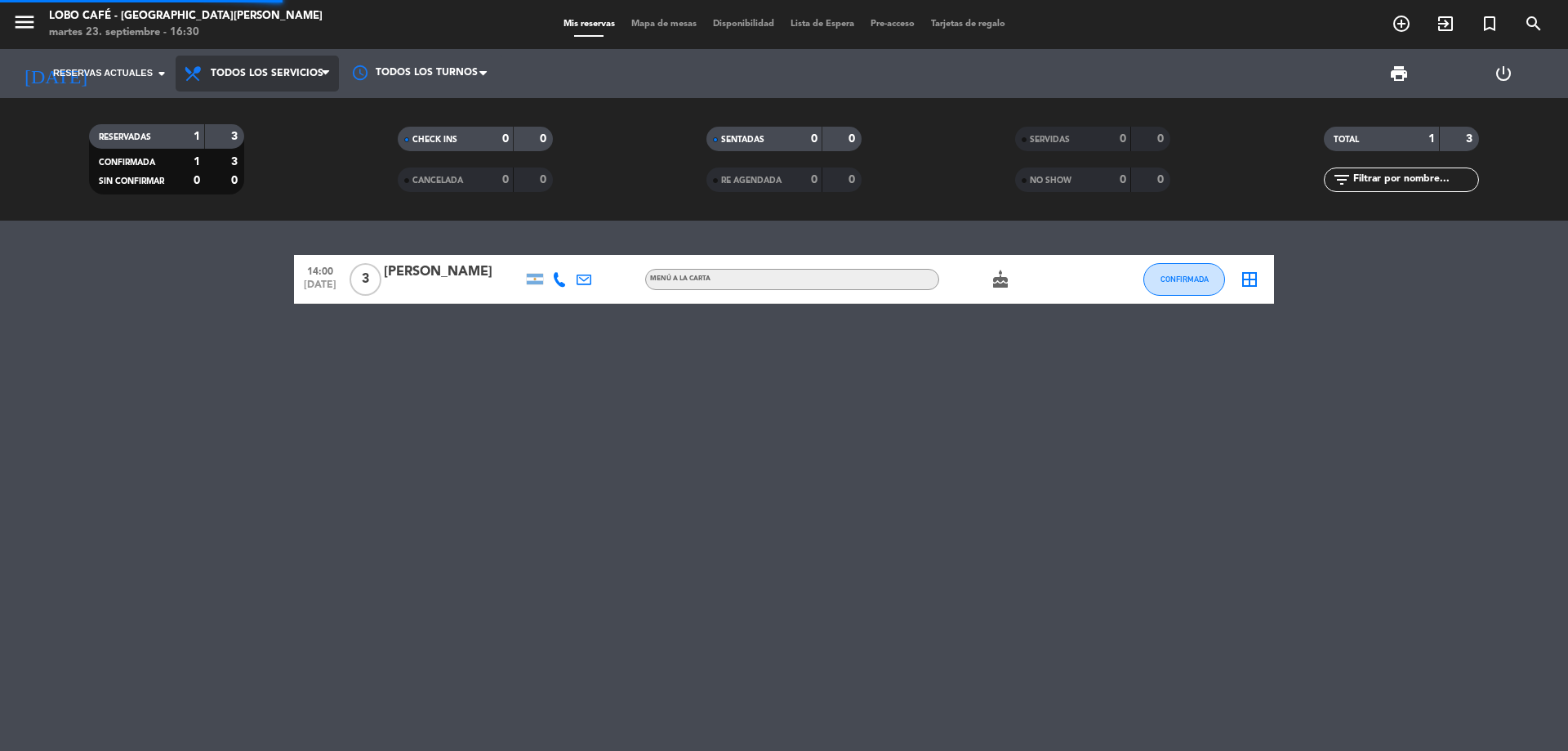
click at [292, 107] on div "RESERVADAS 1 3 CONFIRMADA 1 3 SIN CONFIRMAR 0 0 CHECK INS 0 0 CANCELADA 0 0 SEN…" at bounding box center [784, 159] width 1568 height 123
